Goal: Task Accomplishment & Management: Complete application form

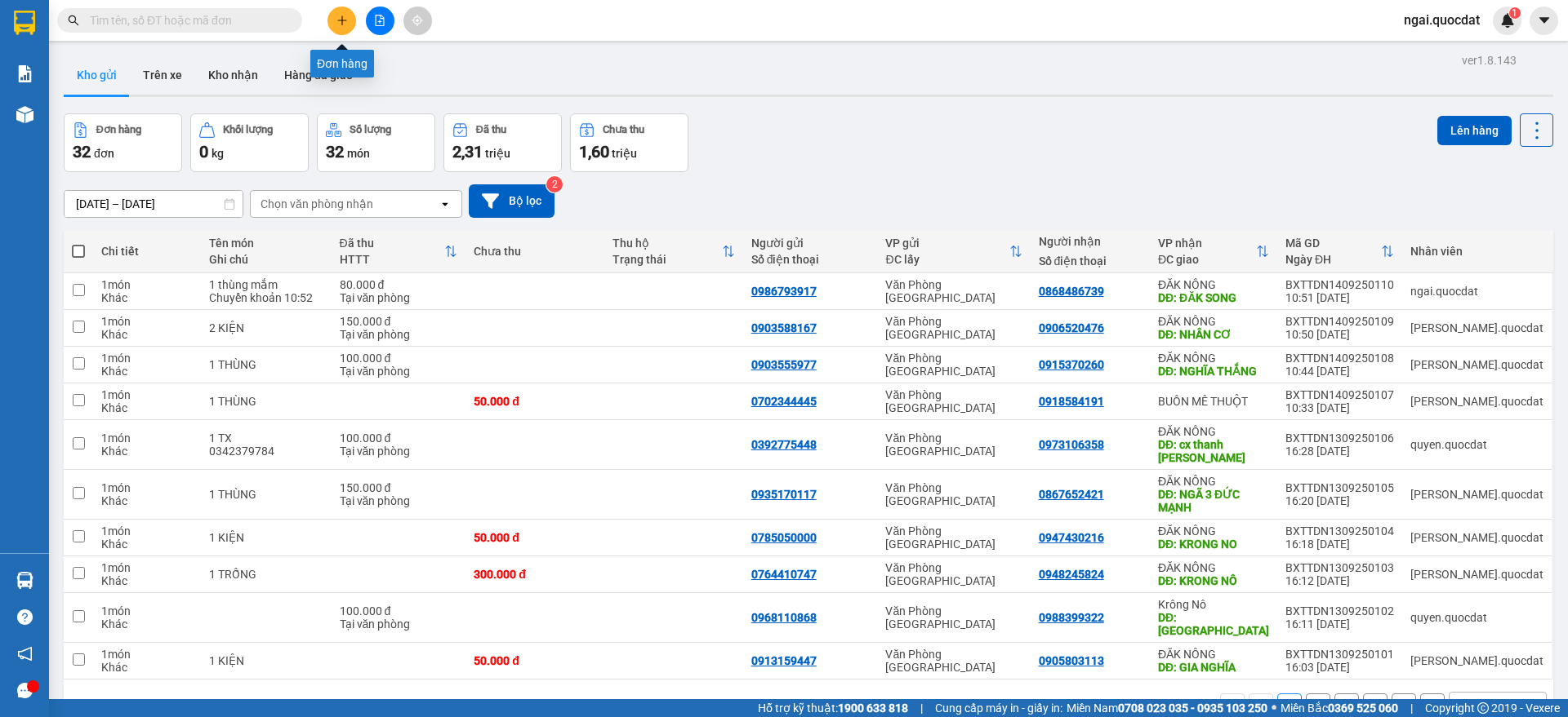
click at [346, 23] on icon "plus" at bounding box center [342, 20] width 12 height 12
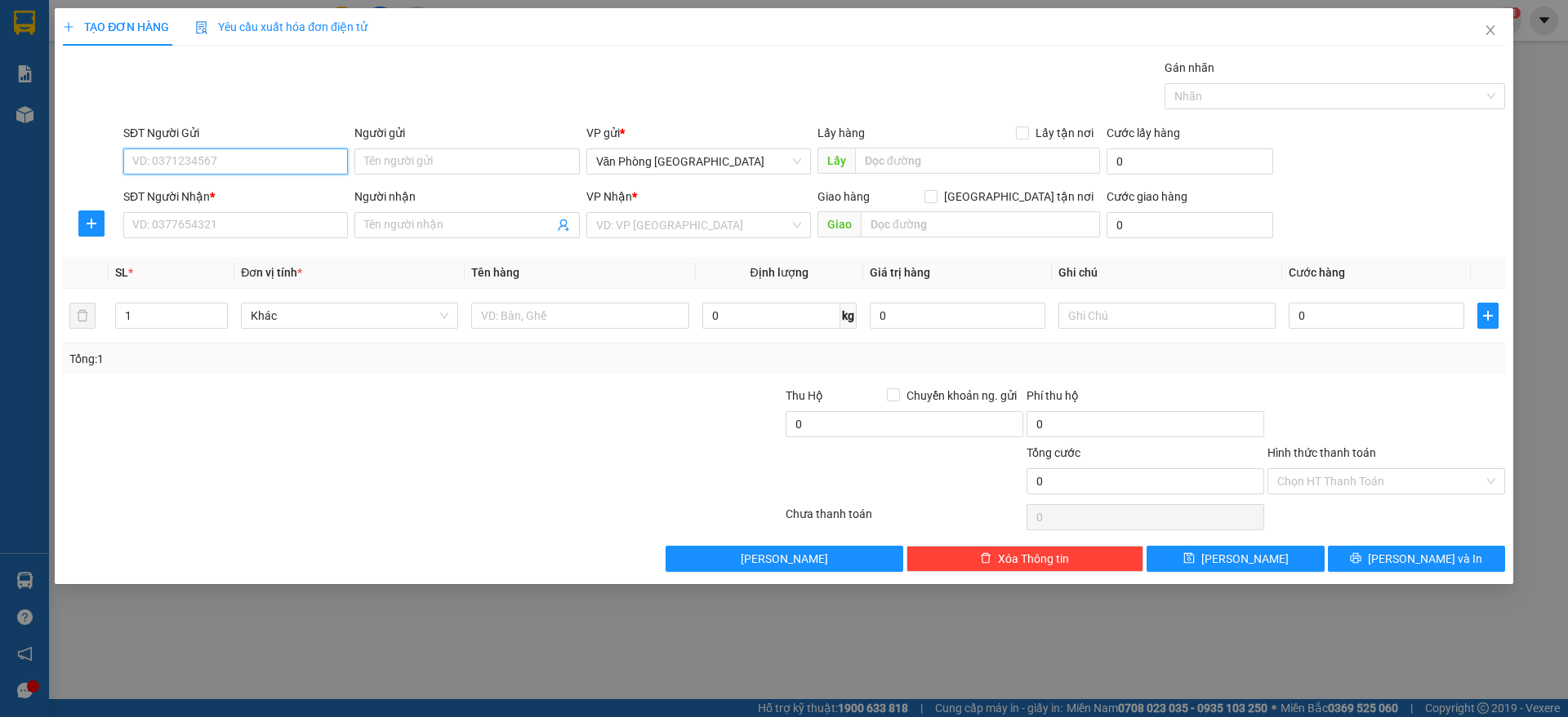
click at [252, 156] on input "SĐT Người Gửi" at bounding box center [235, 161] width 224 height 26
type input "0816099210"
click at [239, 228] on input "SĐT Người Nhận *" at bounding box center [235, 225] width 224 height 26
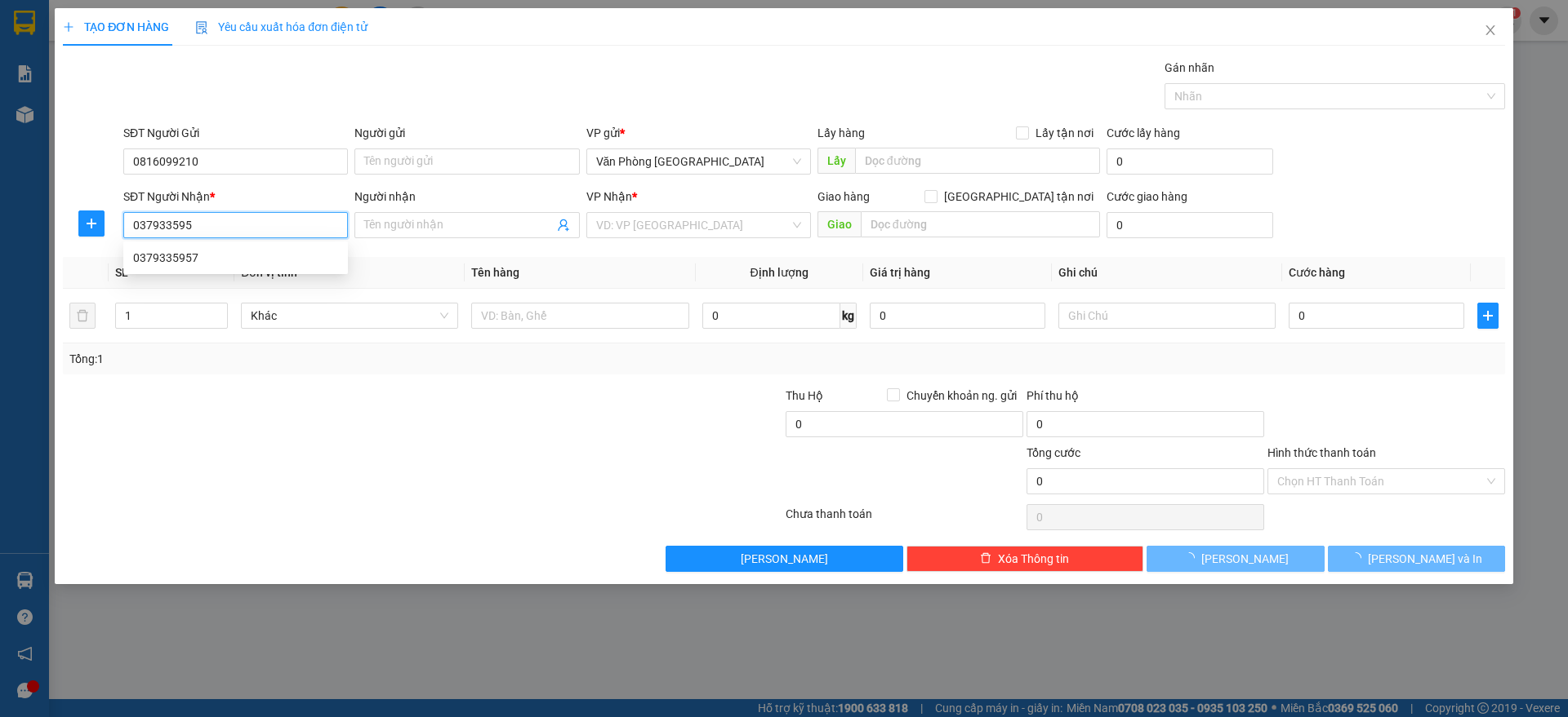
type input "0379335957"
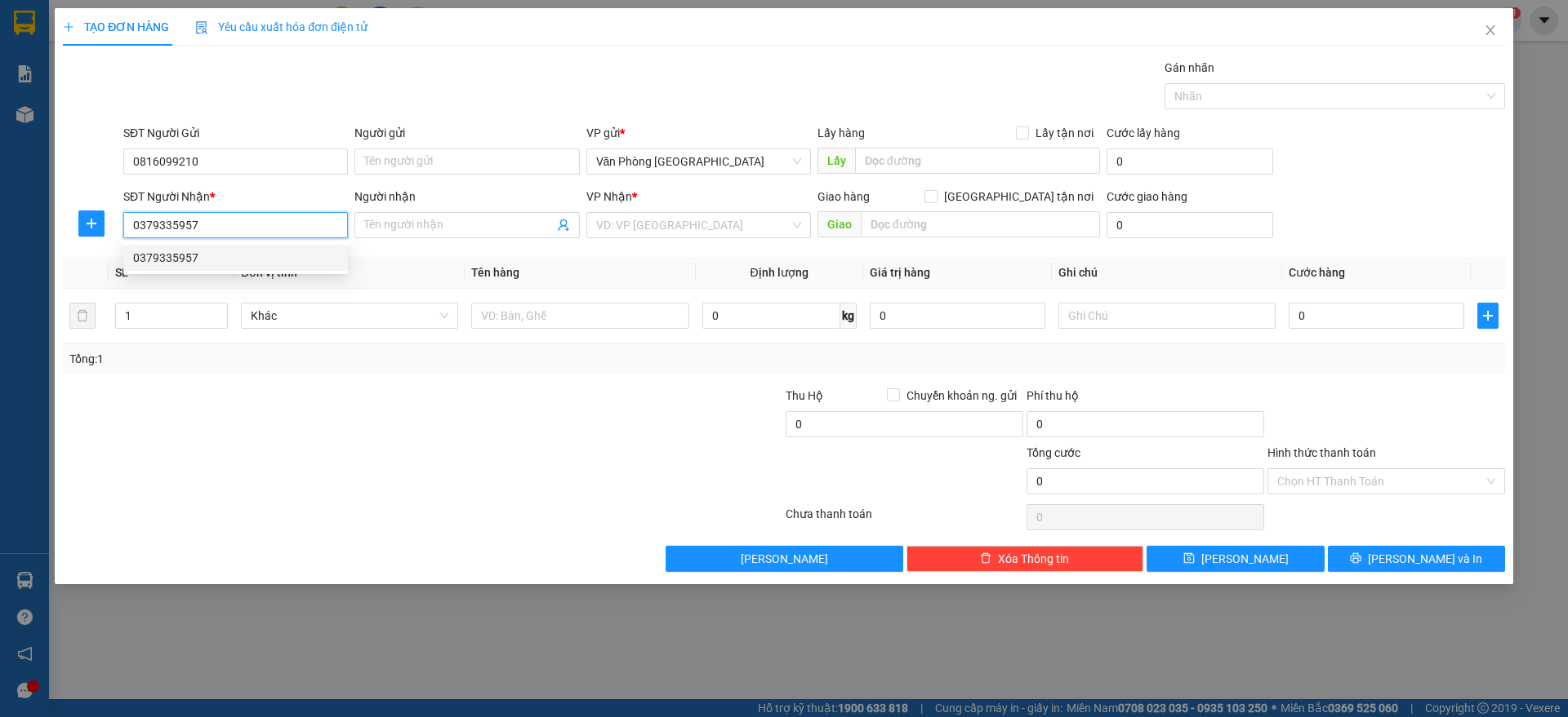
click at [267, 264] on div "0379335957" at bounding box center [235, 258] width 205 height 18
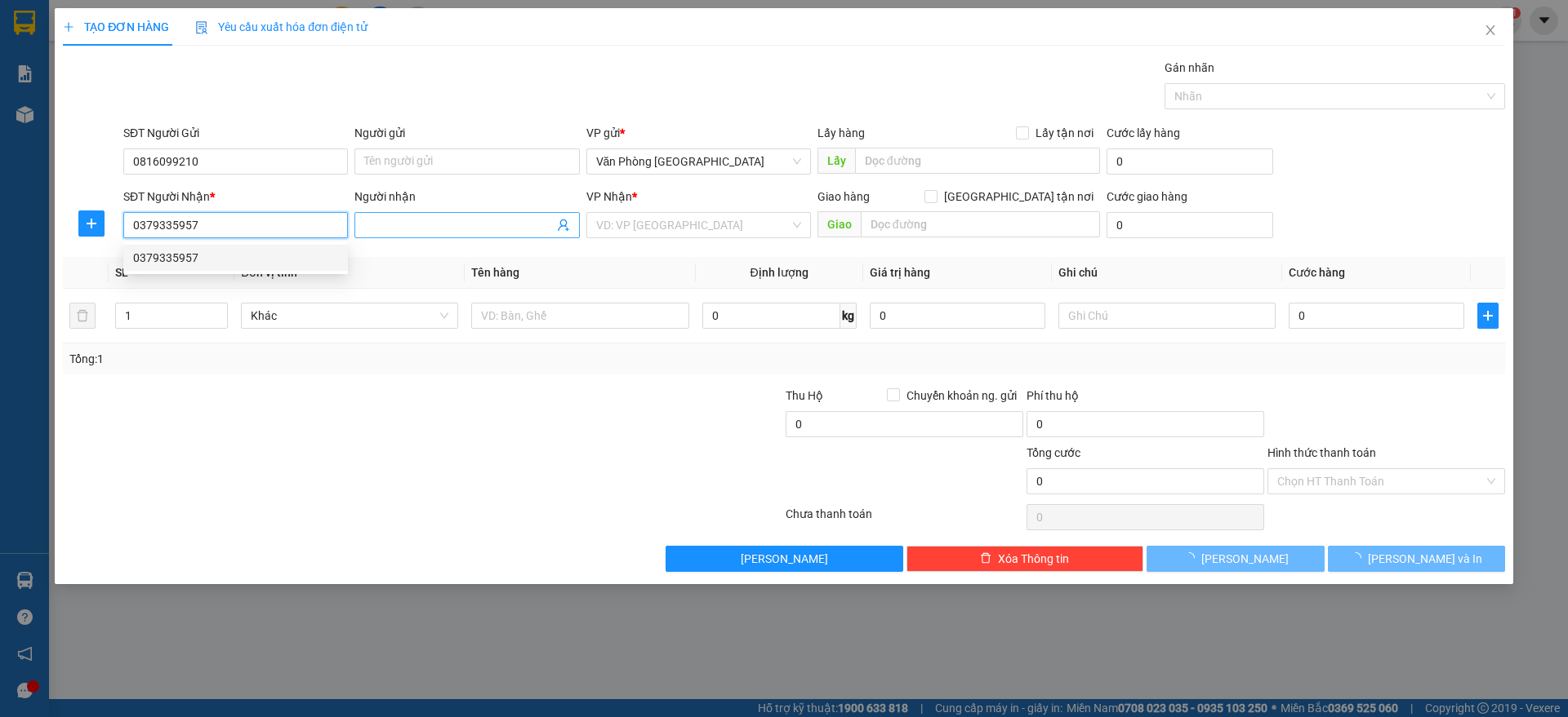
type input "ĐĂK MIN"
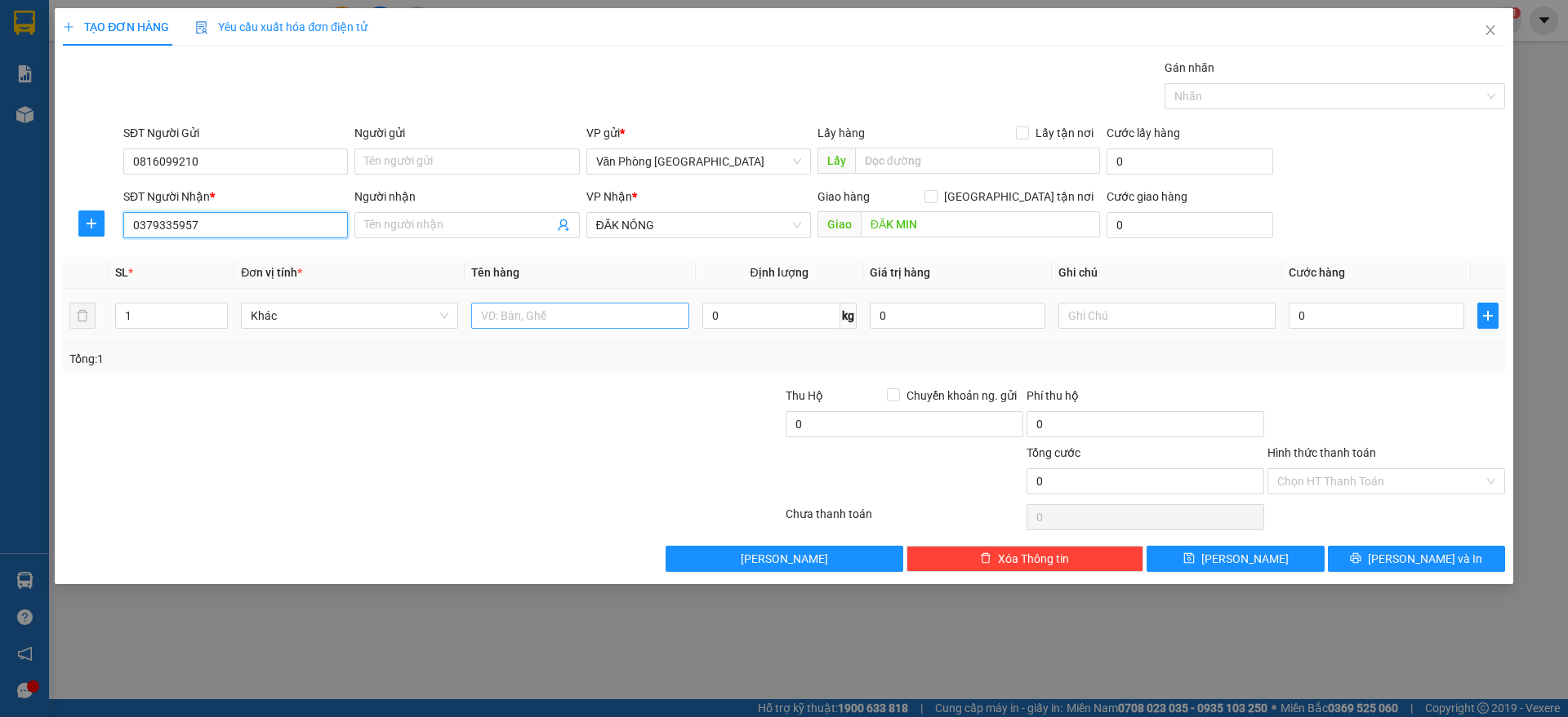
type input "0379335957"
click at [547, 325] on input "text" at bounding box center [580, 316] width 217 height 26
paste input "ì"
paste input "ánh"
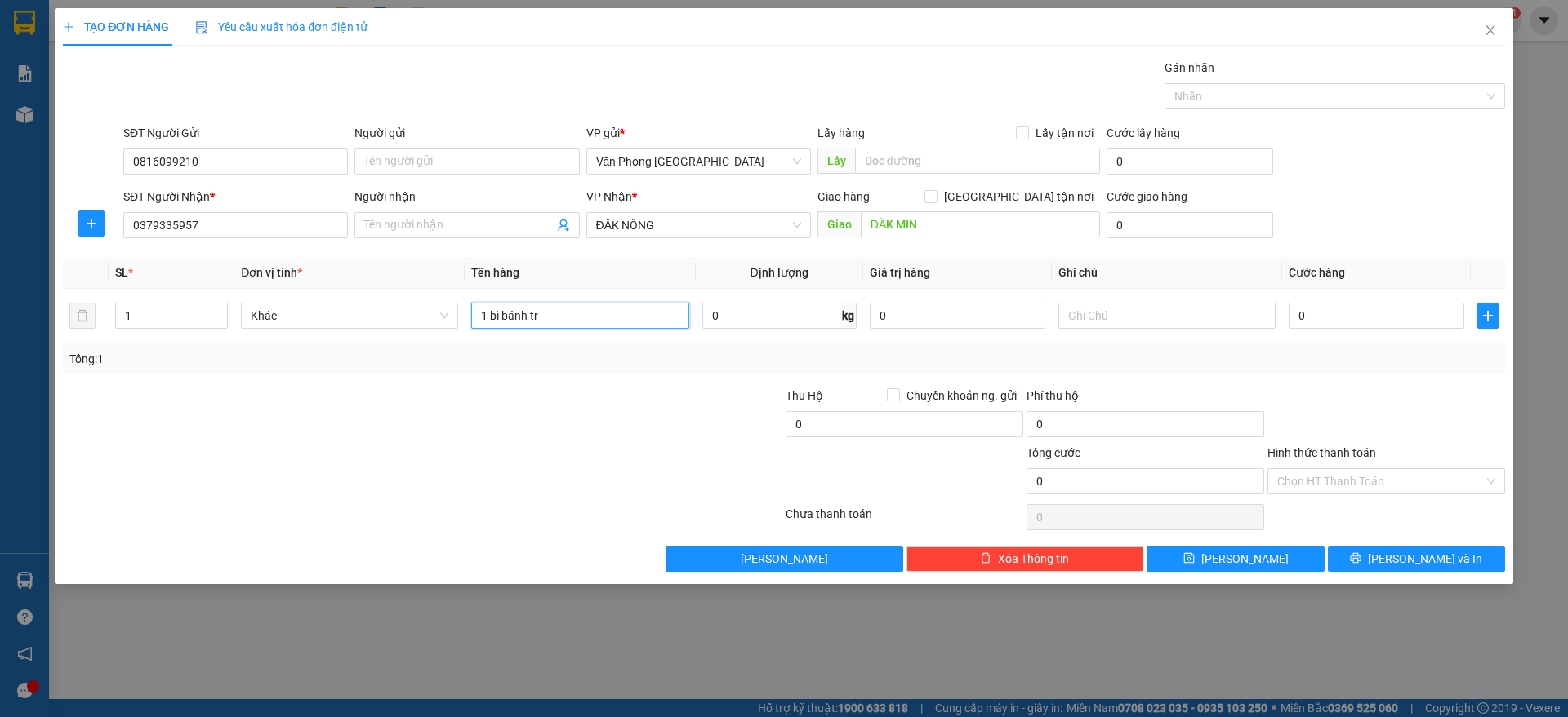
paste input "áng"
type input "1 bì bánh tráng"
click at [1372, 322] on input "0" at bounding box center [1376, 316] width 176 height 26
type input "5"
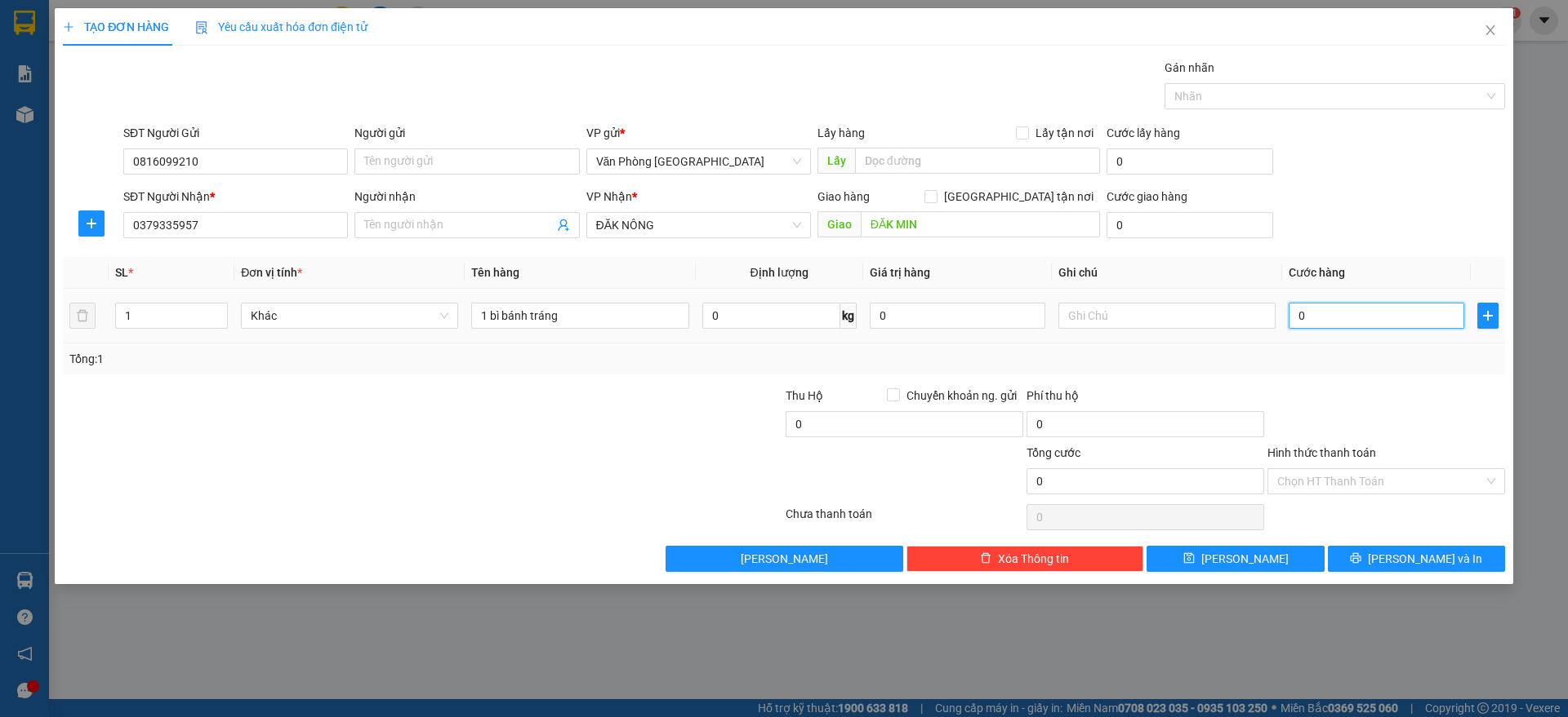
type input "5"
type input "50"
type input "50.000"
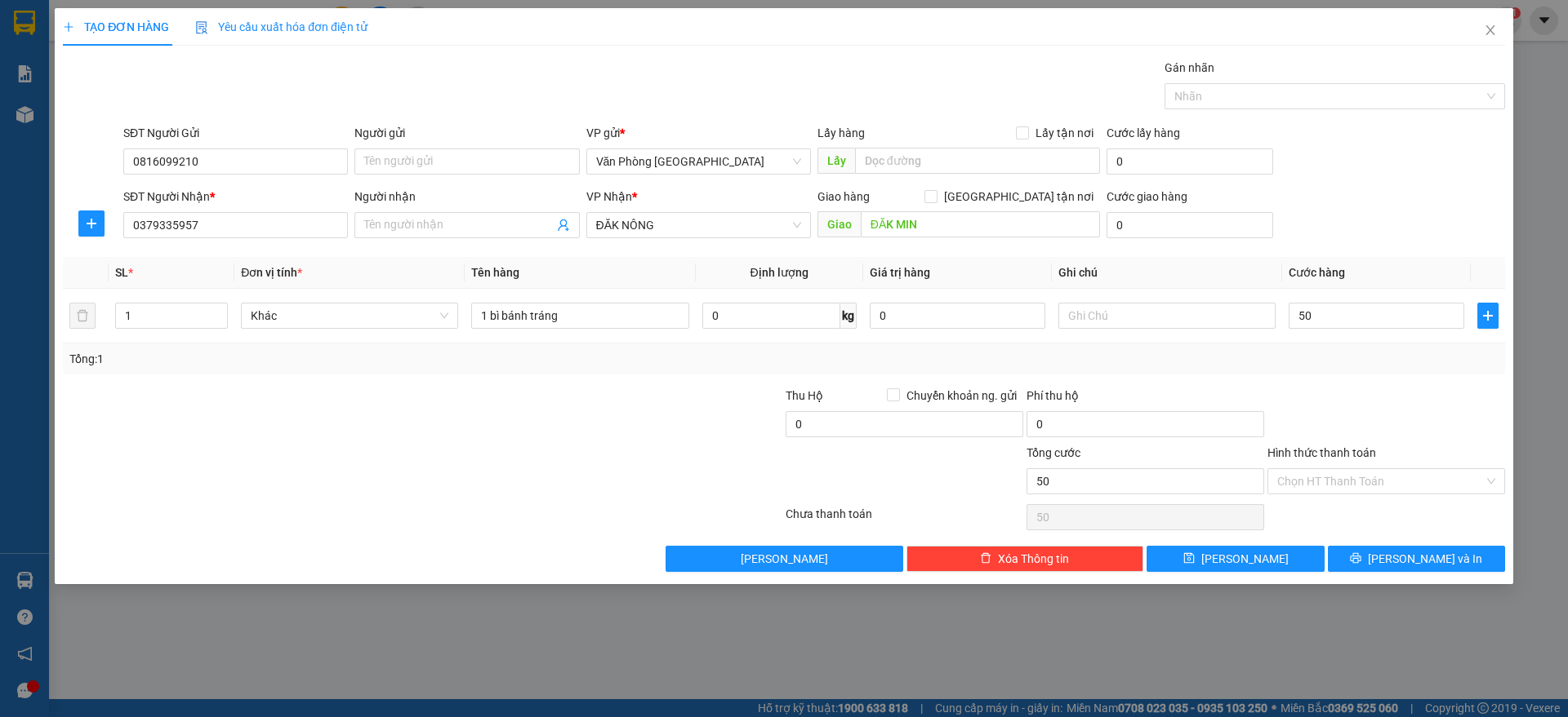
type input "50.000"
click at [1294, 372] on div "Tổng: 1" at bounding box center [784, 359] width 1442 height 31
click at [1424, 474] on input "Hình thức thanh toán" at bounding box center [1381, 481] width 206 height 24
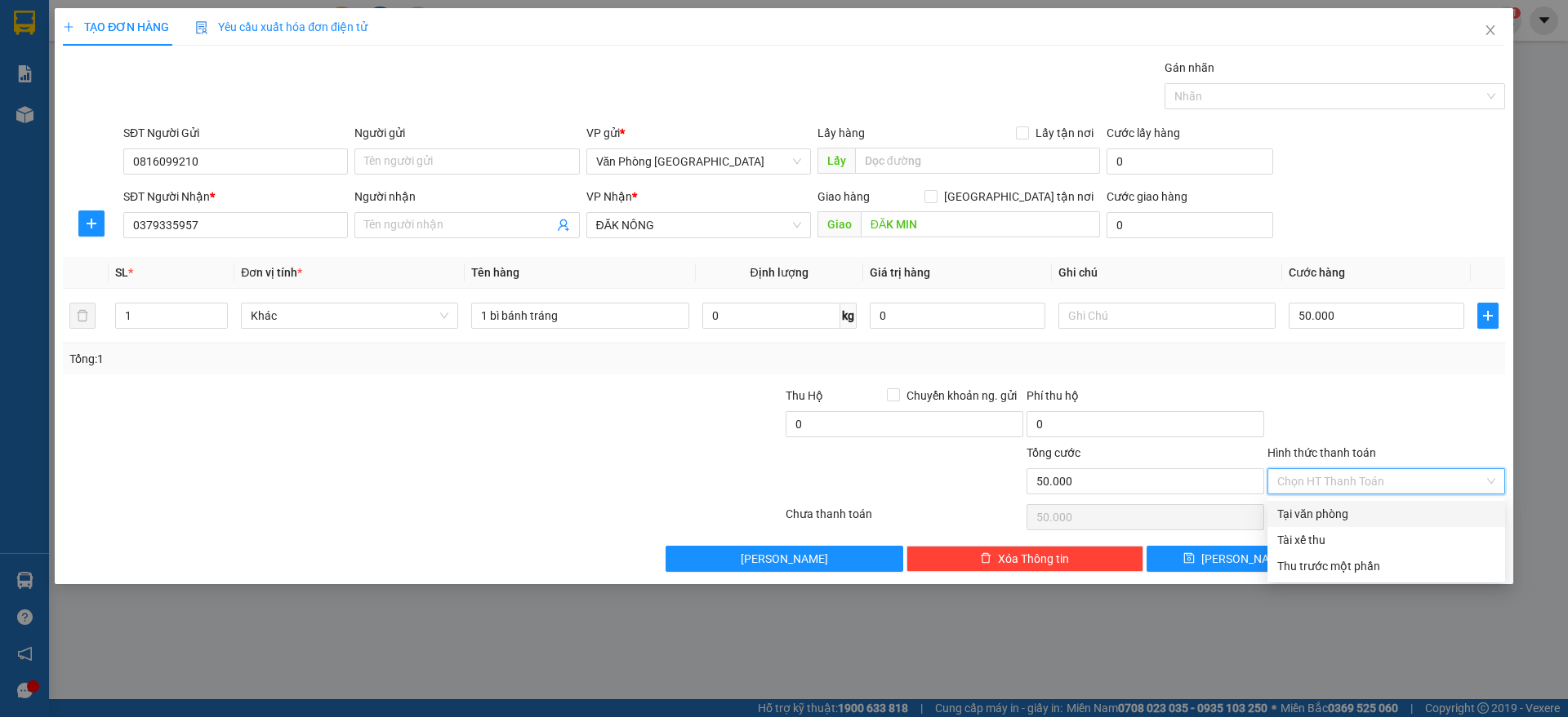
click at [1391, 512] on div "Tại văn phòng" at bounding box center [1386, 514] width 218 height 18
type input "0"
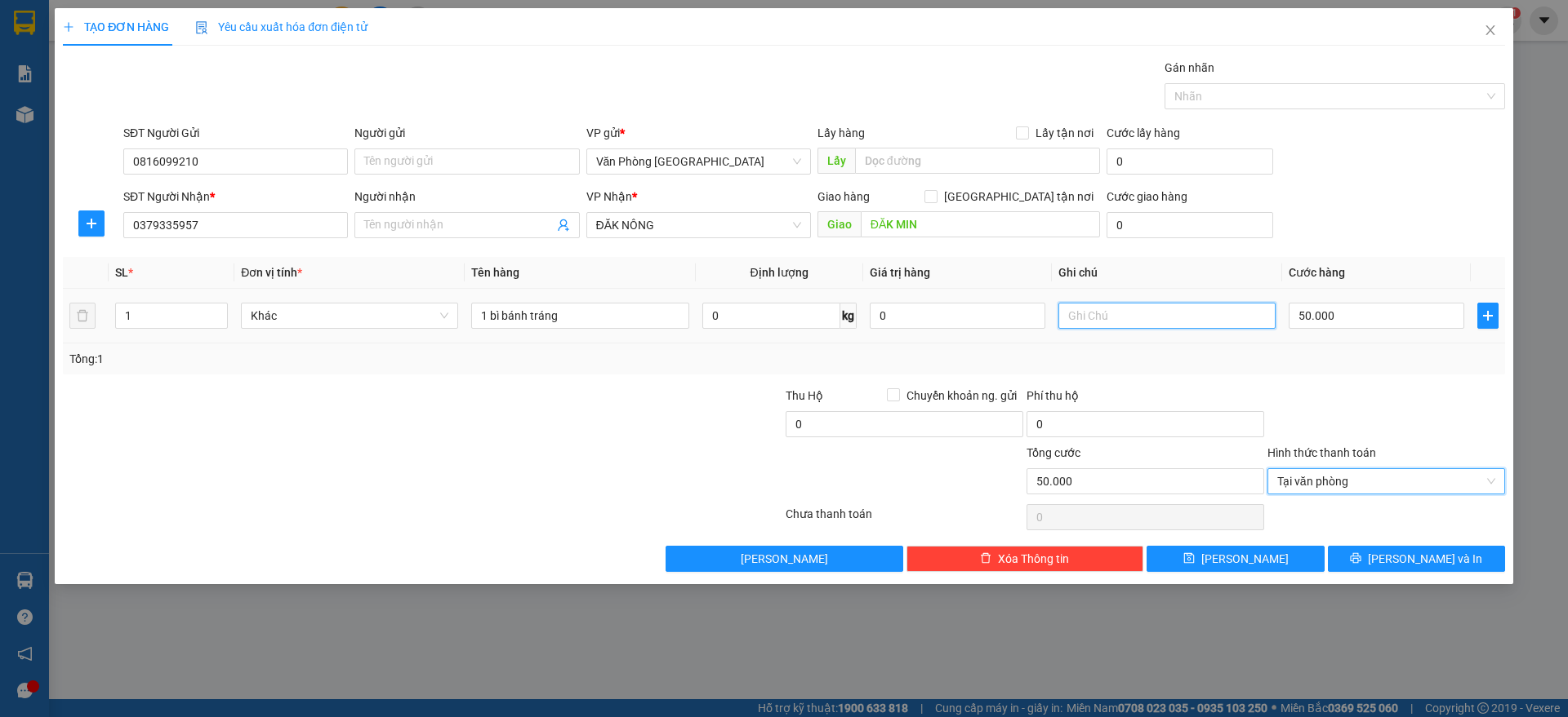
click at [1106, 312] on input "text" at bounding box center [1167, 316] width 217 height 26
type input "CK 07:31"
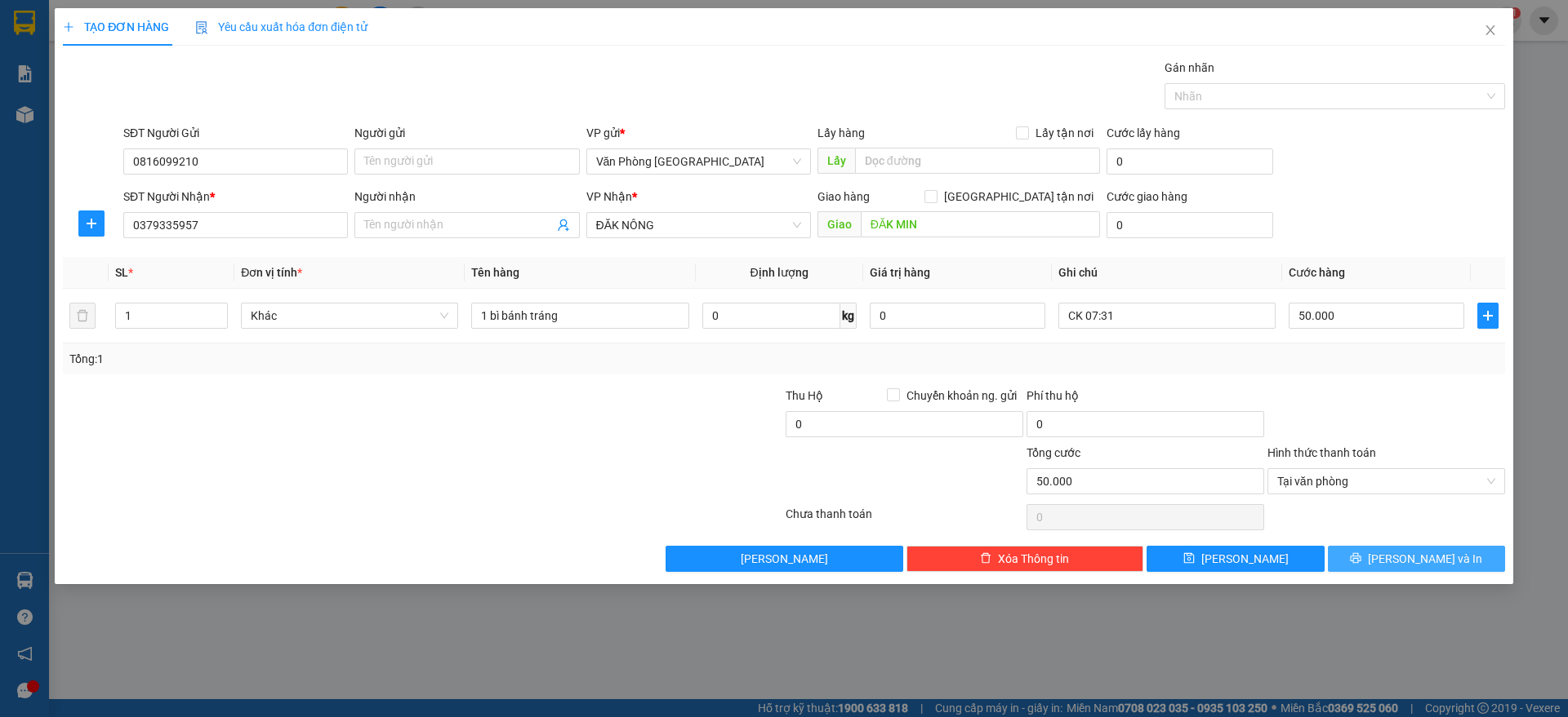
click at [1428, 559] on span "Lưu và In" at bounding box center [1425, 559] width 114 height 18
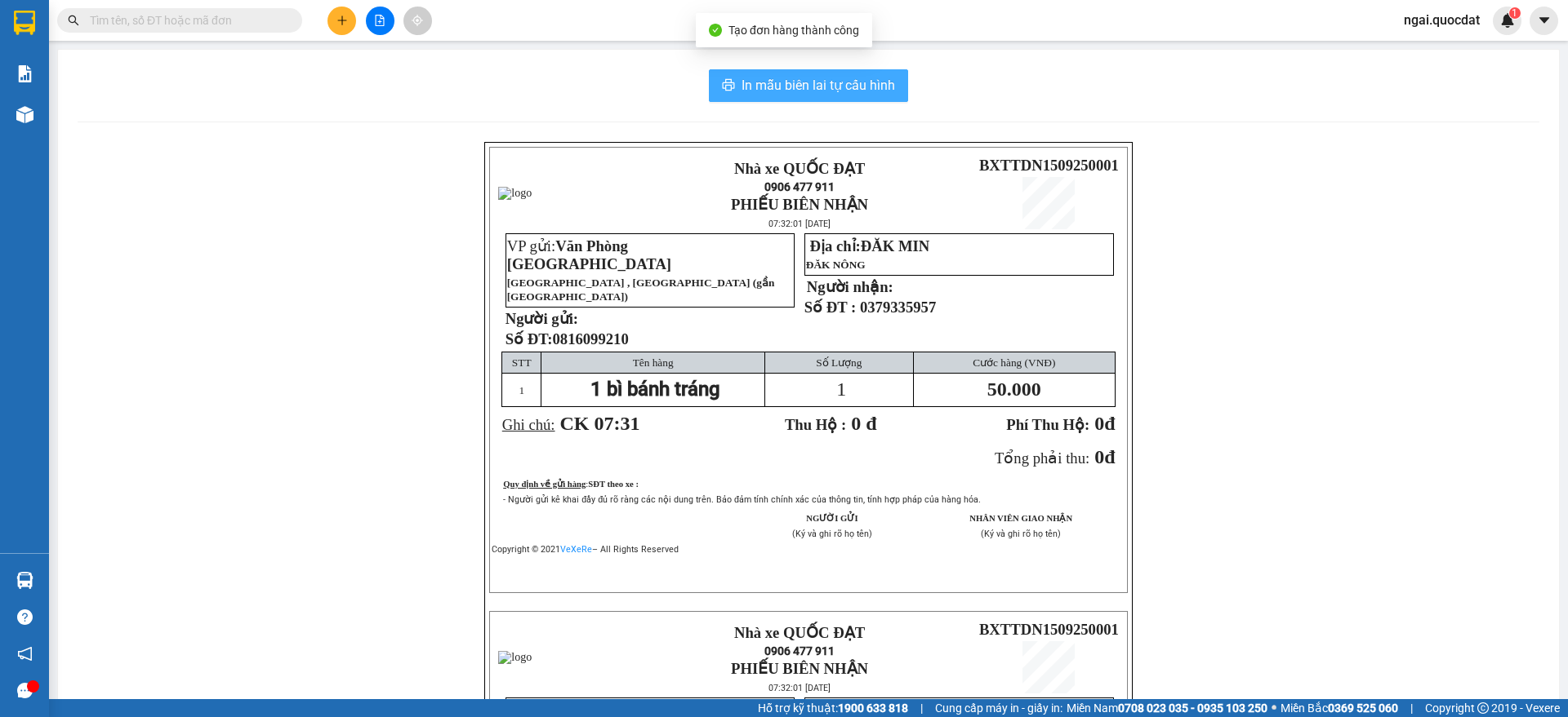
click at [773, 90] on span "In mẫu biên lai tự cấu hình" at bounding box center [818, 85] width 154 height 21
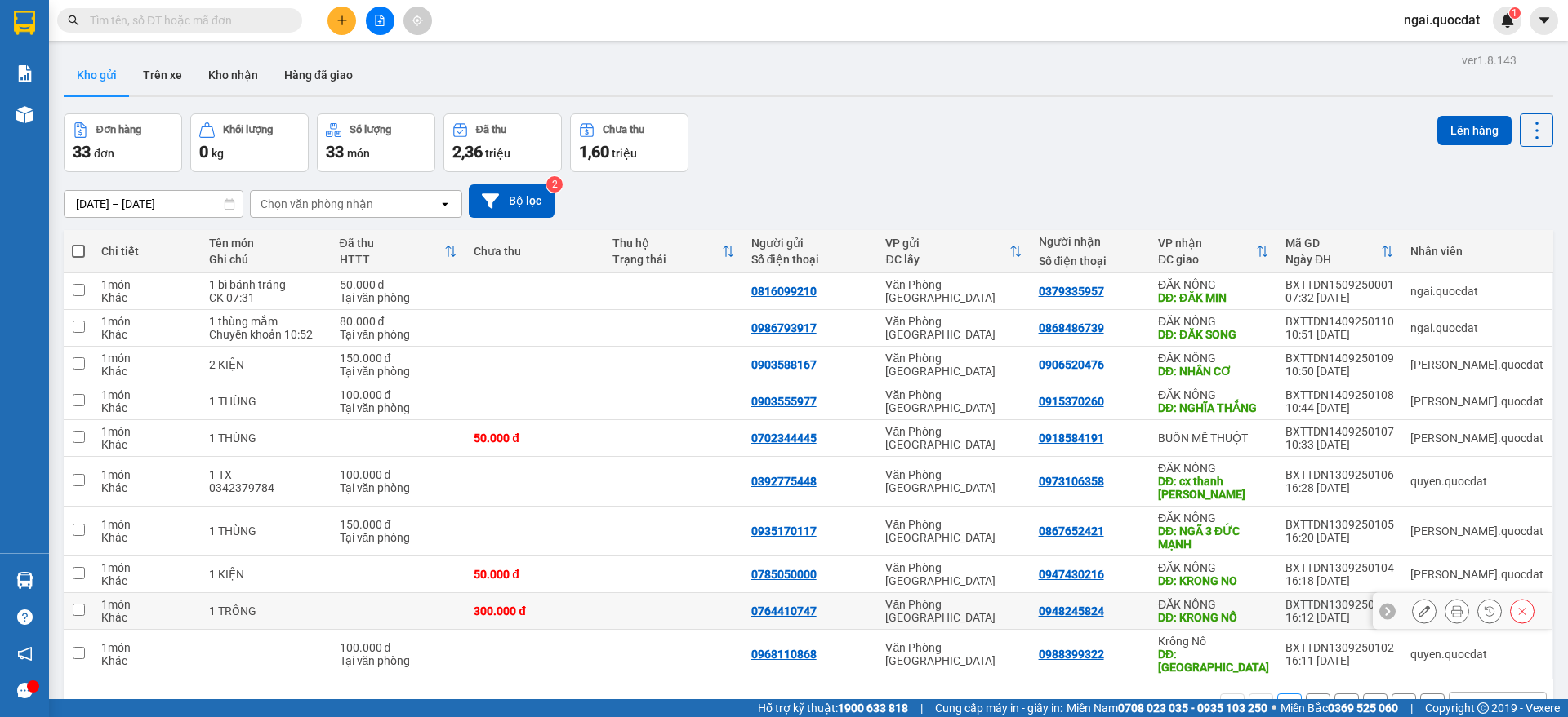
scroll to position [1150, 0]
